Goal: Task Accomplishment & Management: Use online tool/utility

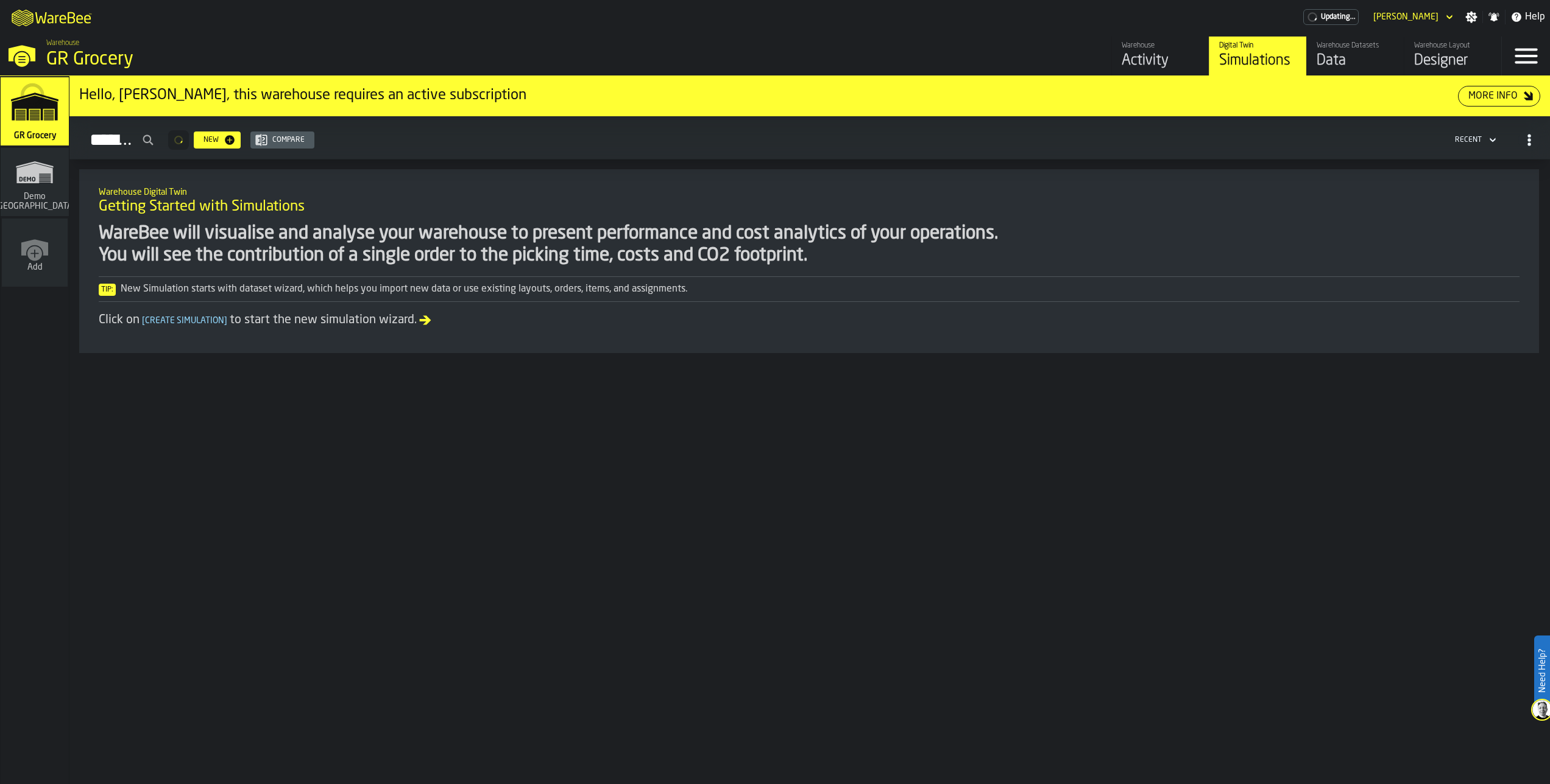
click at [1416, 42] on div "Warehouse Layout" at bounding box center [1452, 46] width 78 height 9
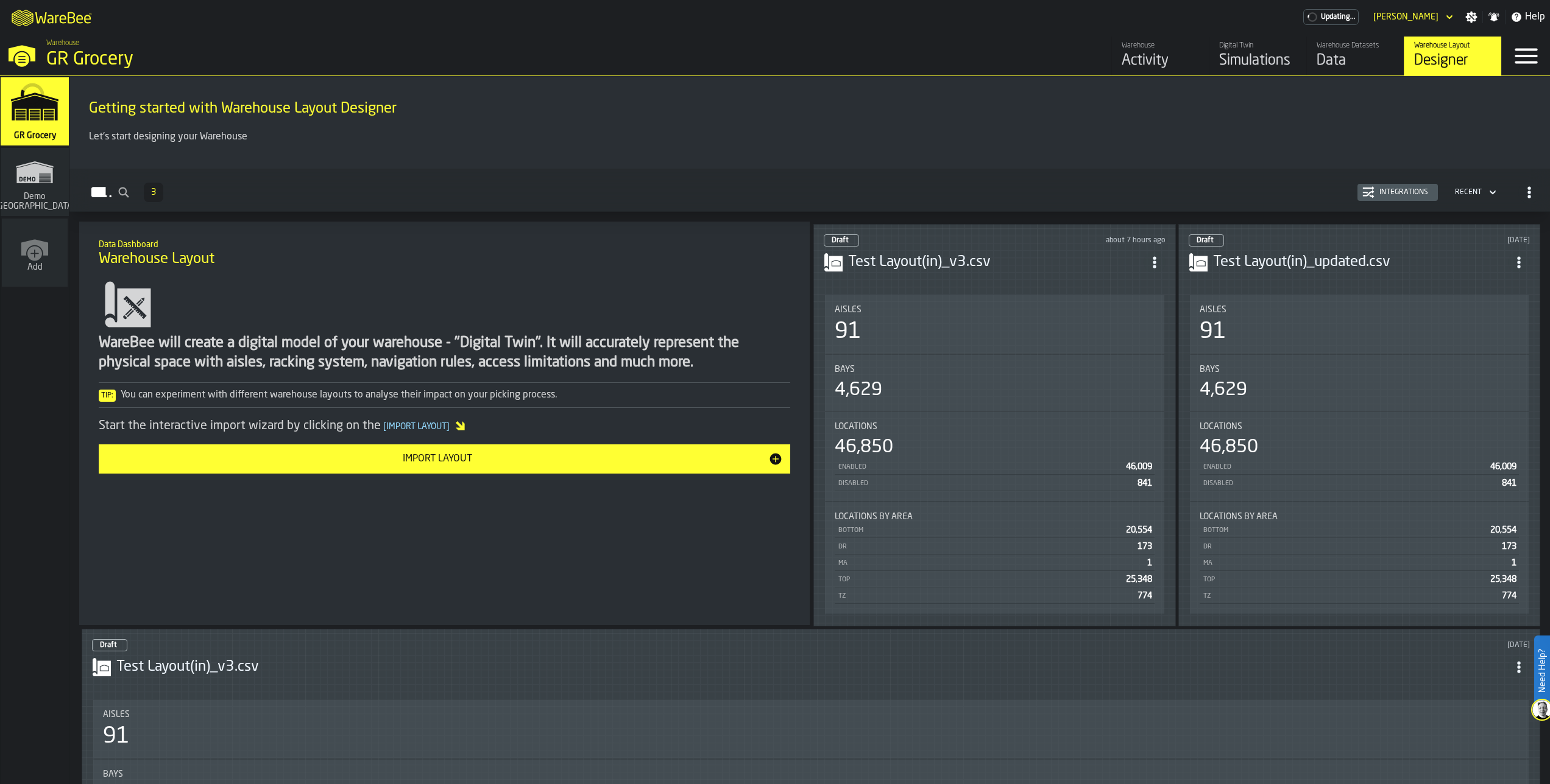
scroll to position [1, 0]
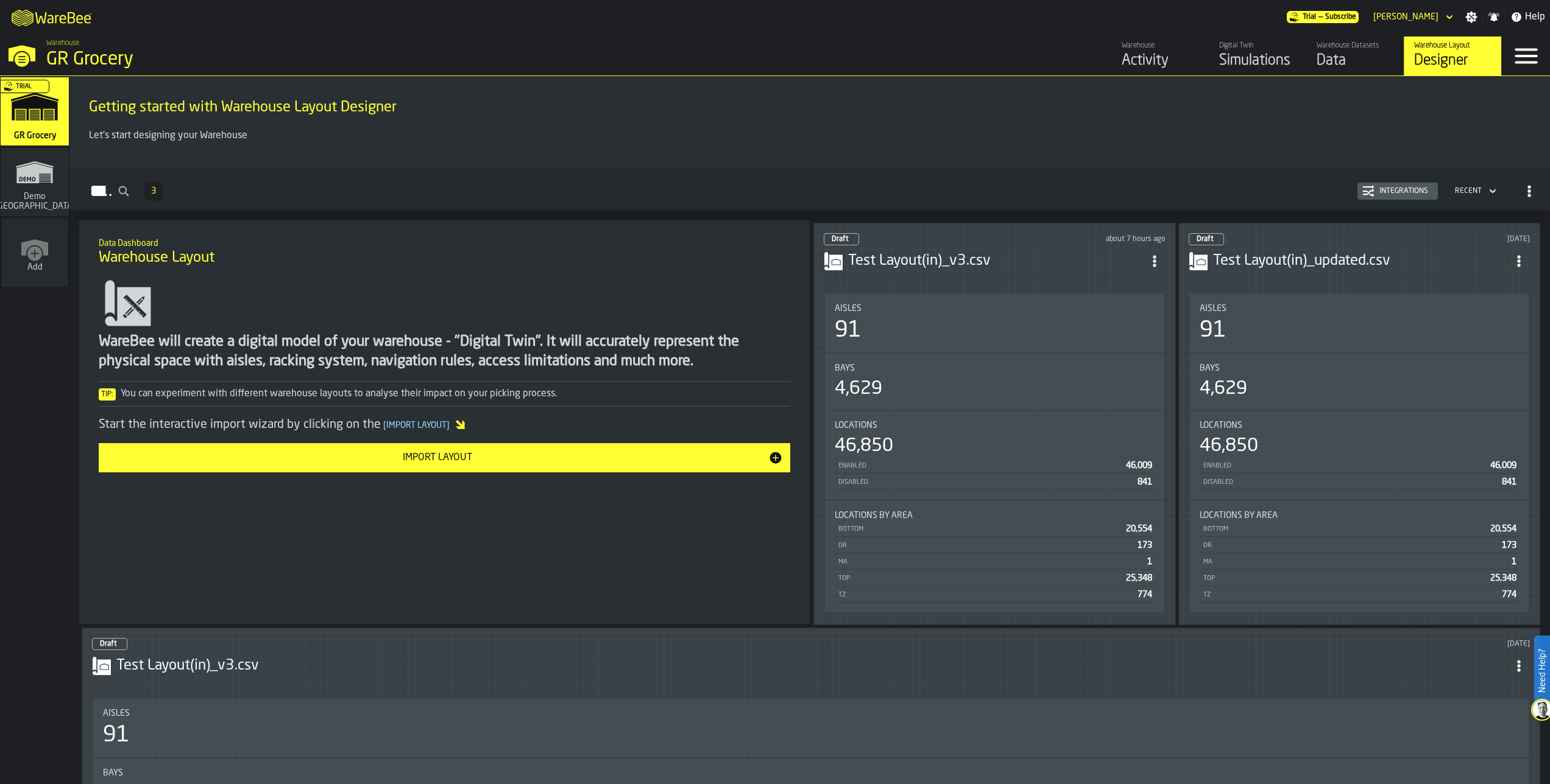
click at [966, 269] on div "Test Layout(in)_v3.csv" at bounding box center [994, 261] width 342 height 22
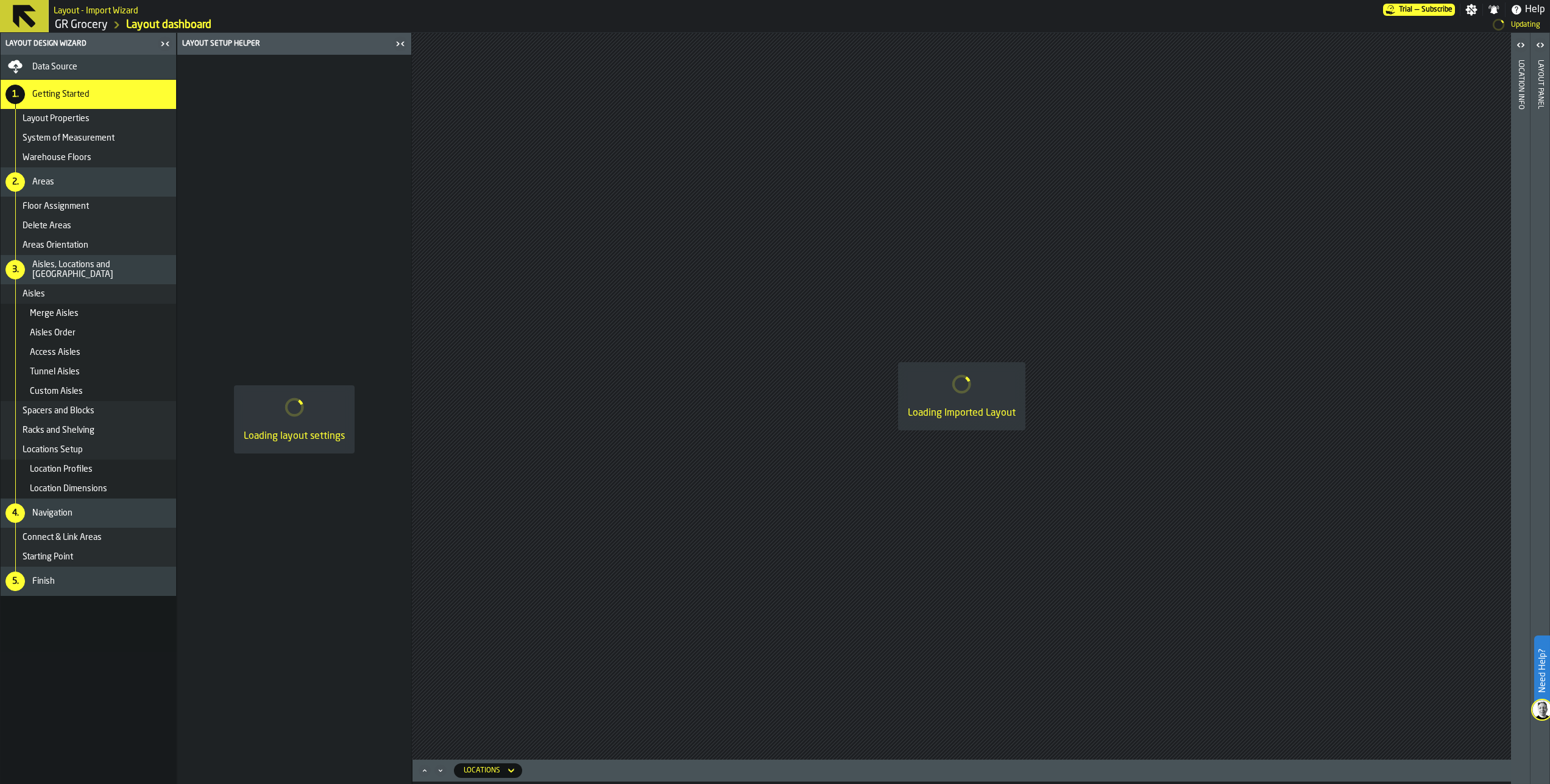
click at [66, 426] on span "Racks and Shelving" at bounding box center [58, 430] width 72 height 10
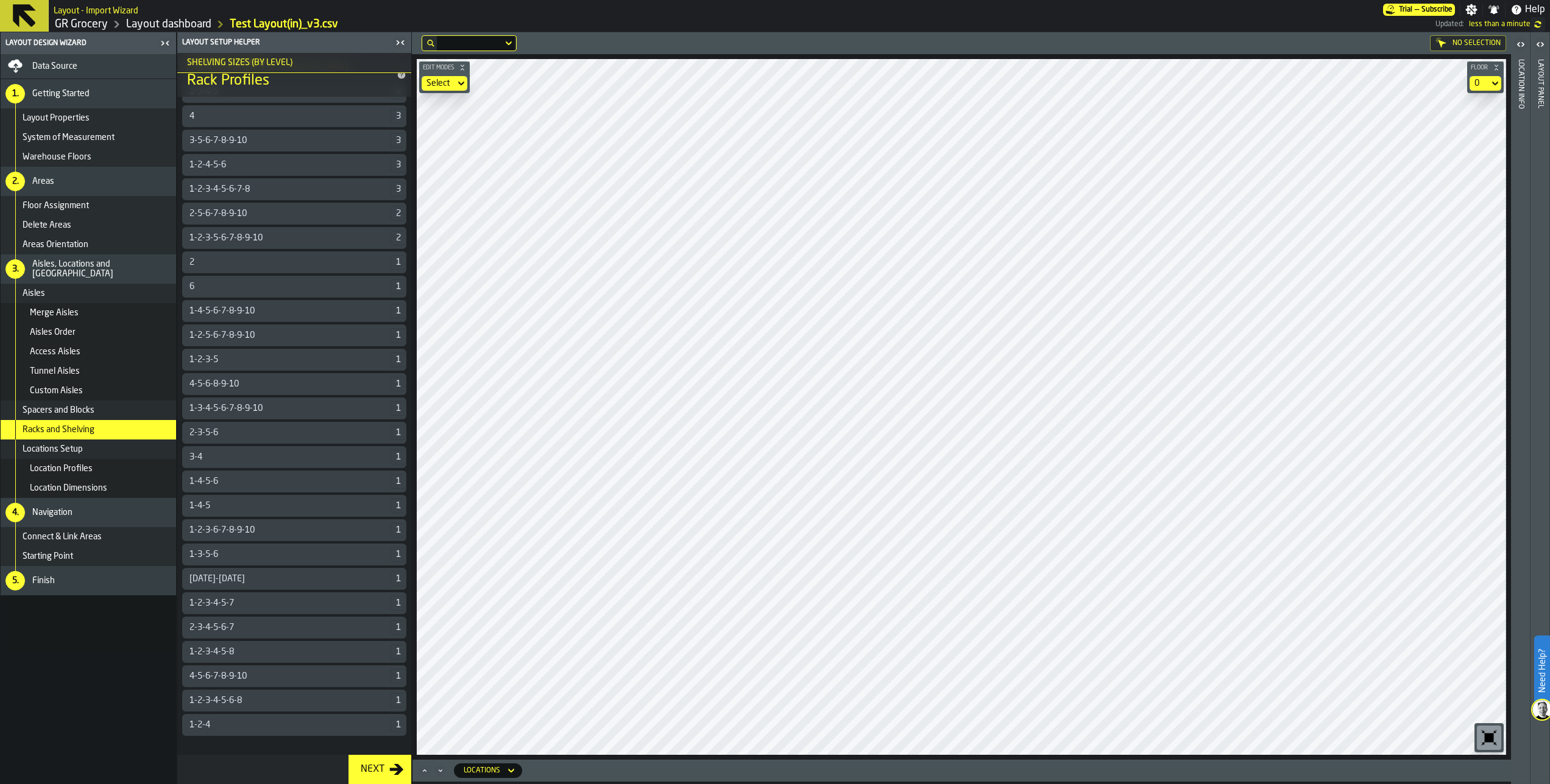
scroll to position [1136, 0]
click at [106, 403] on div "Spacers and Blocks" at bounding box center [88, 410] width 176 height 19
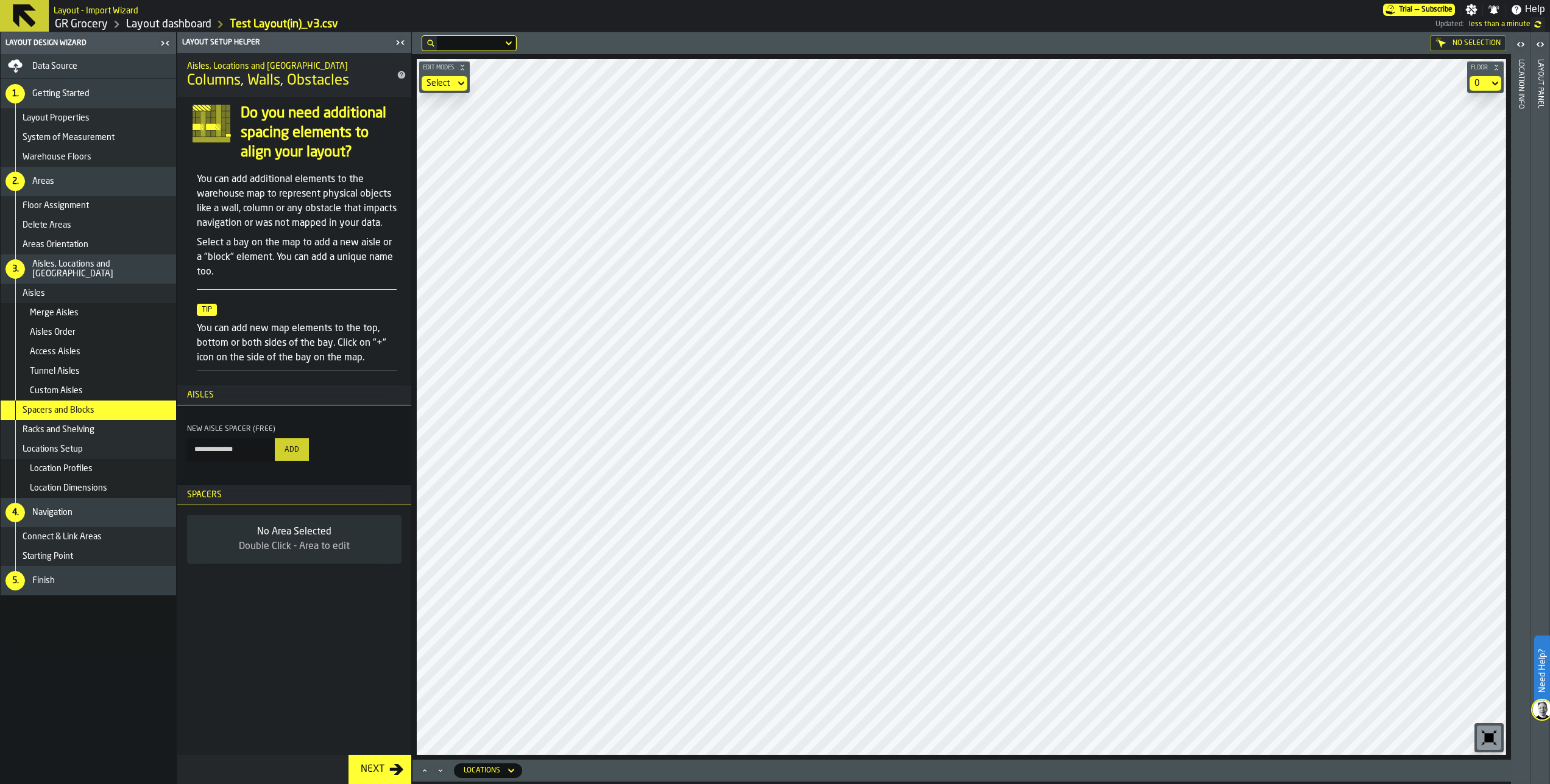
click at [838, 763] on div "No Selection Edit Modes Select Floor 0 Locations" at bounding box center [961, 409] width 1099 height 752
click at [915, 769] on div "No Selection Edit Modes Select Floor 0 Locations" at bounding box center [961, 409] width 1099 height 752
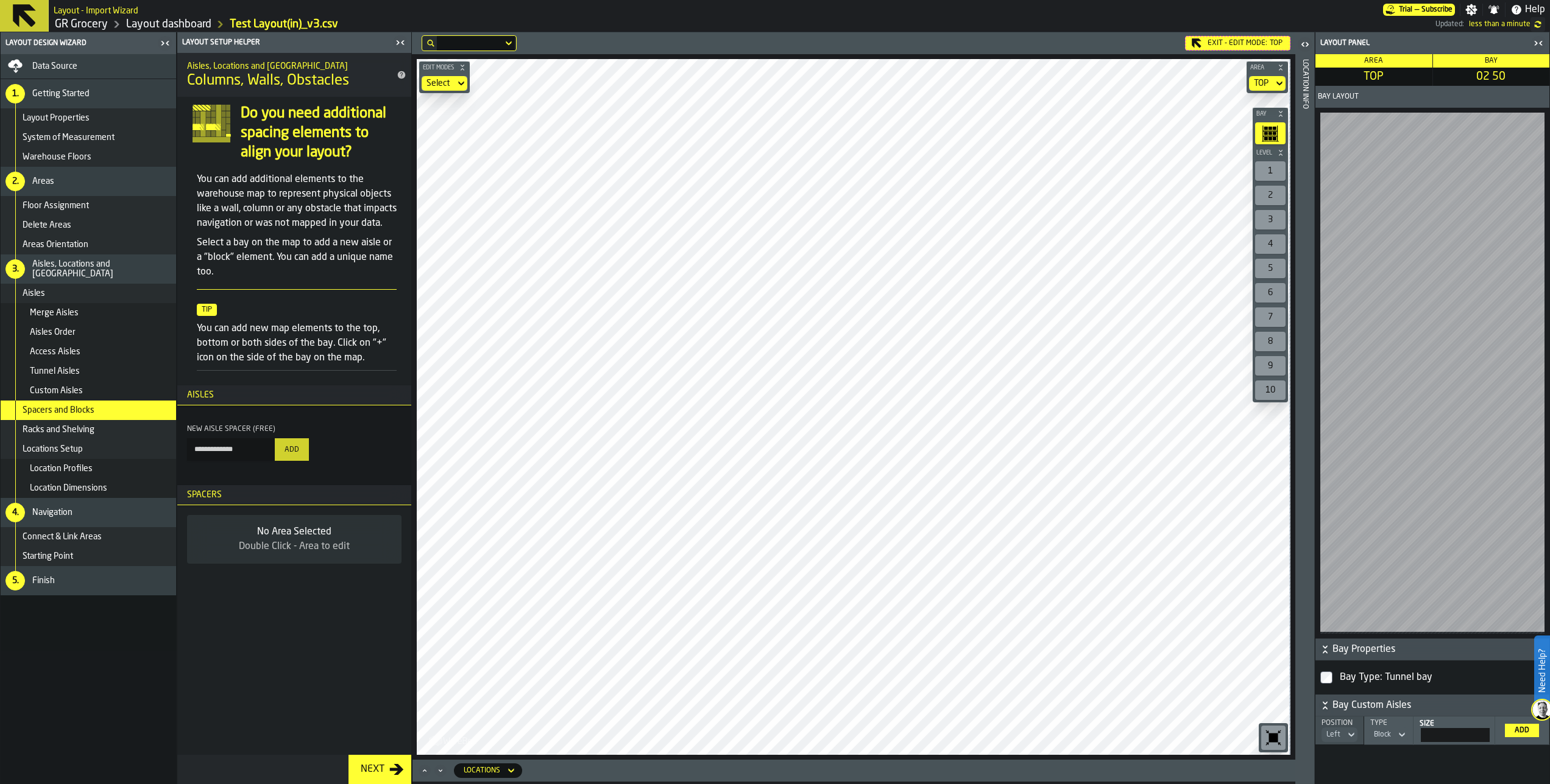
click at [1536, 40] on icon "button-toggle-Close me" at bounding box center [1538, 43] width 15 height 15
click at [1268, 287] on div "6" at bounding box center [1270, 293] width 30 height 19
click at [1267, 259] on div "5" at bounding box center [1270, 268] width 30 height 19
click at [1275, 235] on div "4" at bounding box center [1270, 244] width 30 height 19
click at [1272, 224] on div "3" at bounding box center [1270, 219] width 30 height 19
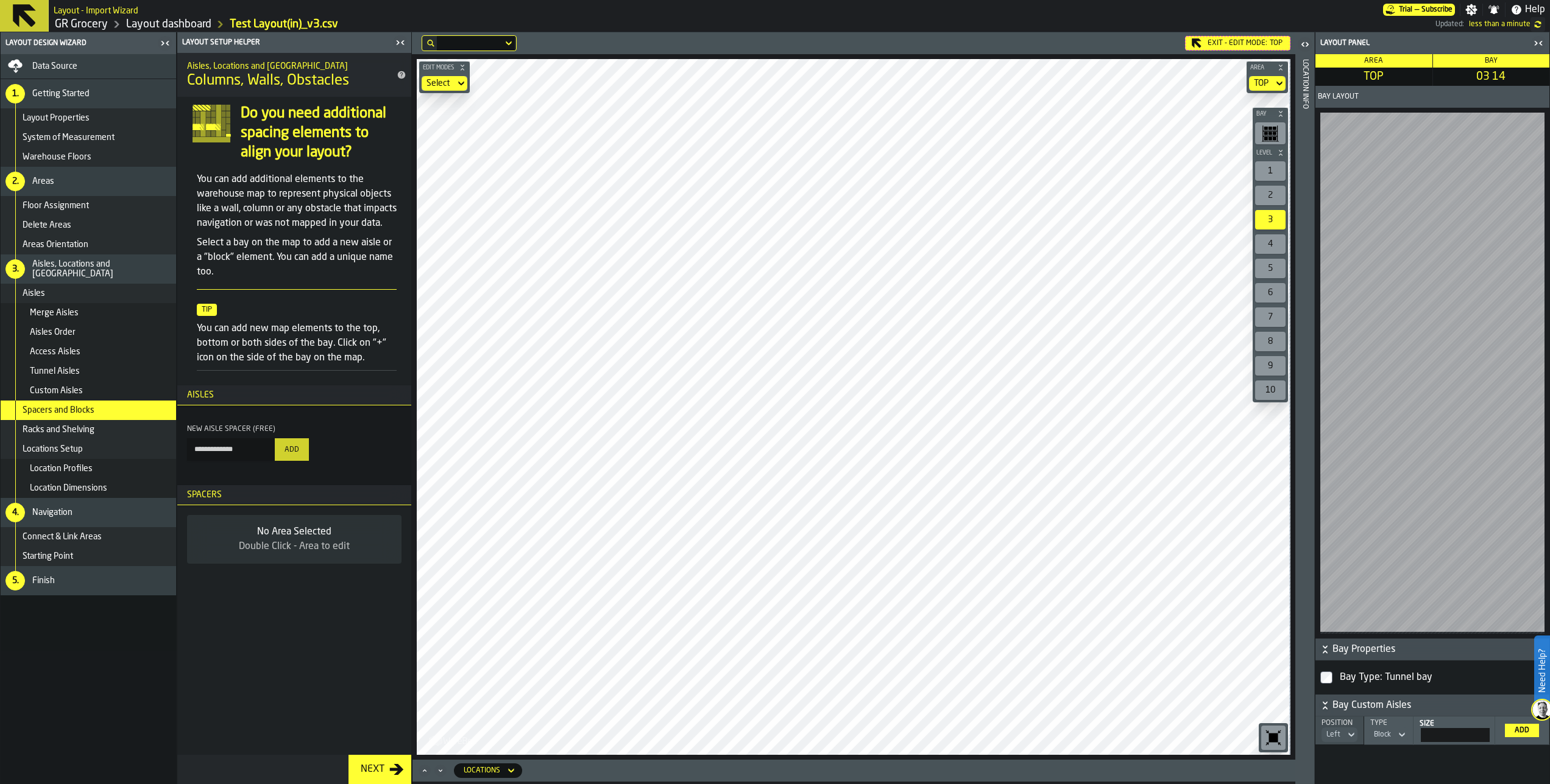
click at [1274, 193] on div "2" at bounding box center [1270, 195] width 30 height 19
click at [1270, 170] on div "1" at bounding box center [1270, 171] width 30 height 19
click at [1263, 128] on icon "button-toolbar-undefined" at bounding box center [1270, 134] width 17 height 17
click at [1525, 22] on span "less than a minute" at bounding box center [1499, 24] width 62 height 9
click at [1221, 42] on div "Exit - Edit Mode: TOP" at bounding box center [1237, 43] width 105 height 15
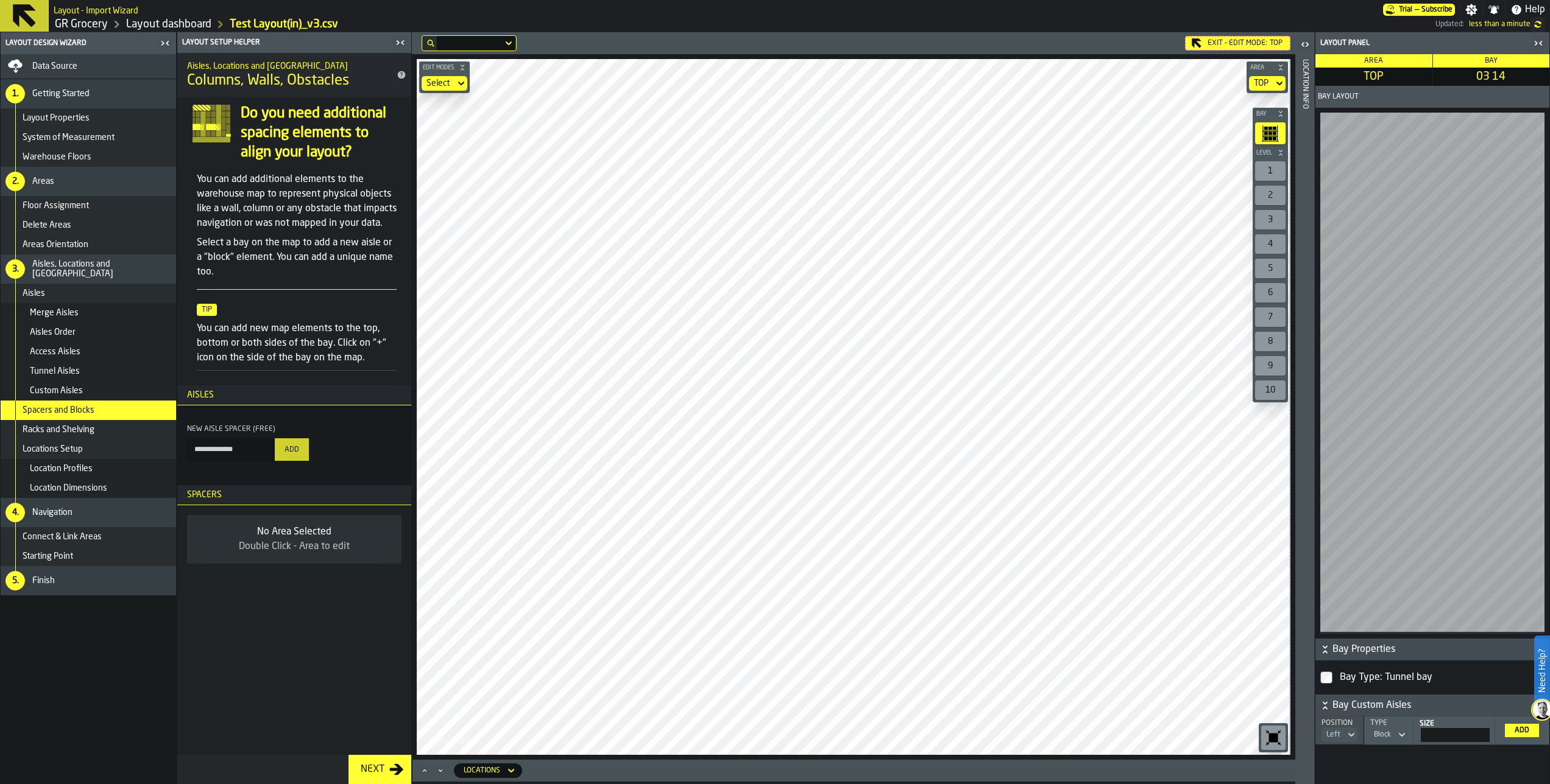
click at [1421, 106] on header "Bay Layout" at bounding box center [1432, 97] width 234 height 22
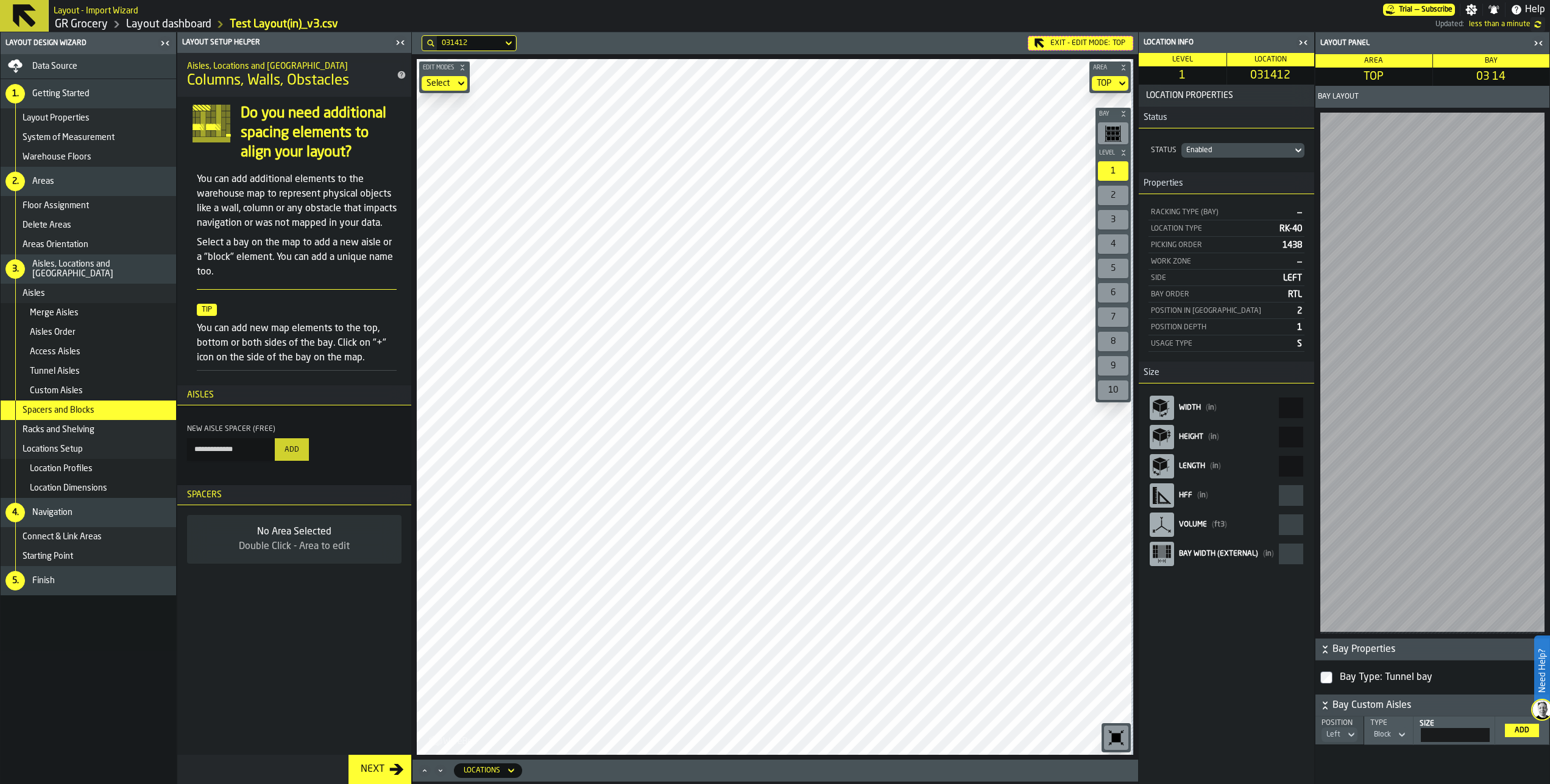
click at [1182, 75] on span "1" at bounding box center [1182, 75] width 83 height 13
click at [1186, 76] on span "2" at bounding box center [1182, 75] width 83 height 13
click at [1212, 147] on div "Enabled" at bounding box center [1237, 150] width 101 height 9
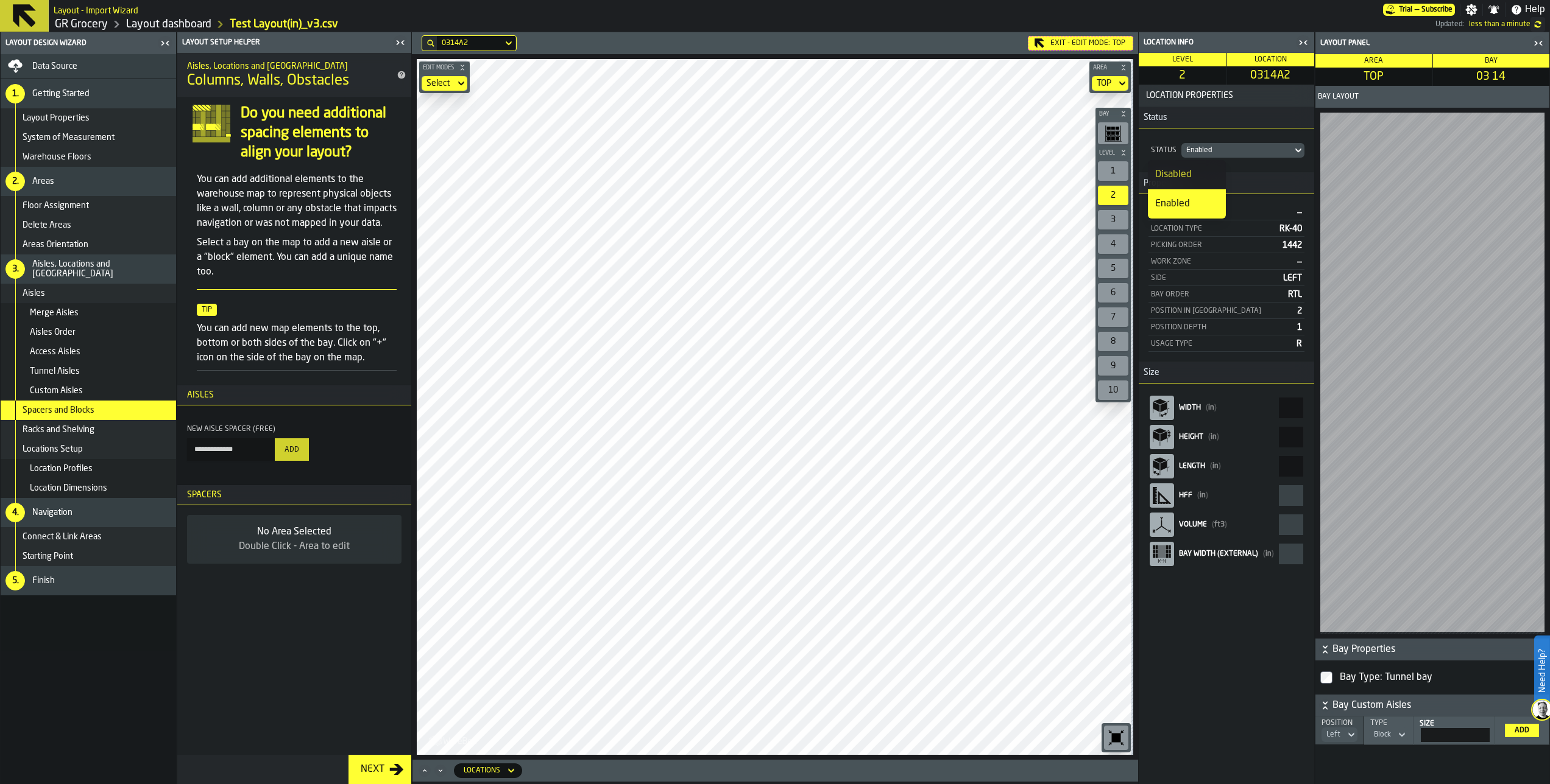
click at [1285, 164] on div "Status Enabled" at bounding box center [1226, 150] width 176 height 44
click at [1111, 129] on rect "button-toolbar-undefined" at bounding box center [1113, 128] width 4 height 3
click at [1543, 36] on icon "button-toggle-Close me" at bounding box center [1538, 43] width 15 height 15
